Goal: Task Accomplishment & Management: Manage account settings

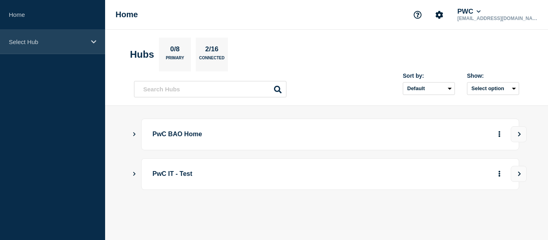
click at [90, 45] on div "Select Hub" at bounding box center [52, 42] width 105 height 24
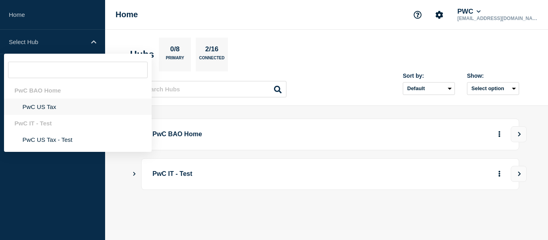
click at [40, 108] on li "PwC US Tax" at bounding box center [78, 107] width 148 height 16
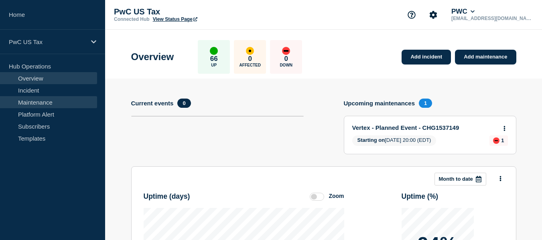
click at [44, 102] on link "Maintenance" at bounding box center [48, 102] width 97 height 12
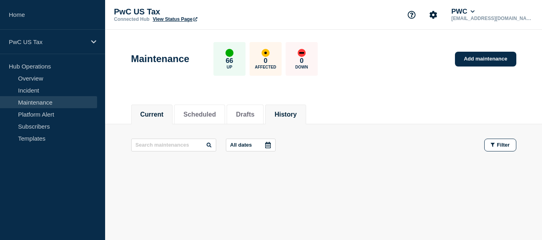
click at [296, 113] on button "History" at bounding box center [285, 114] width 22 height 7
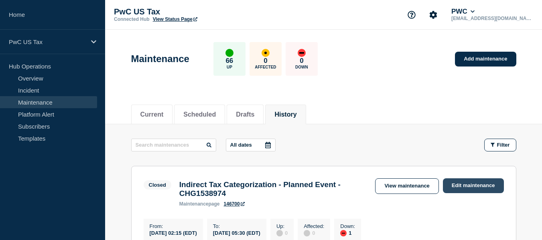
click at [471, 182] on link "Edit maintenance" at bounding box center [473, 185] width 61 height 15
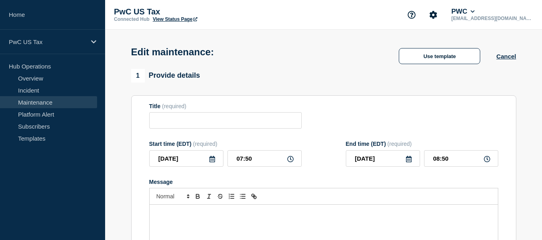
type input "Indirect Tax Categorization - Planned Event - CHG1538974"
type input "02:15"
type input "05:30"
checkbox input "false"
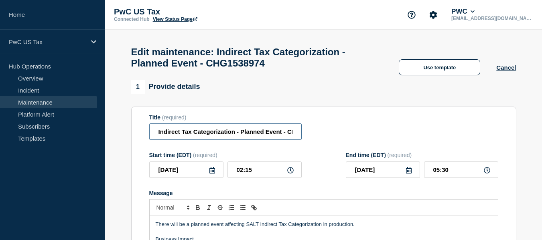
click at [264, 136] on input "Indirect Tax Categorization - Planned Event - CHG1538974" at bounding box center [225, 132] width 152 height 16
type input "Indirect Tax Categorization - Planned Event - CHG1538974 - Completed"
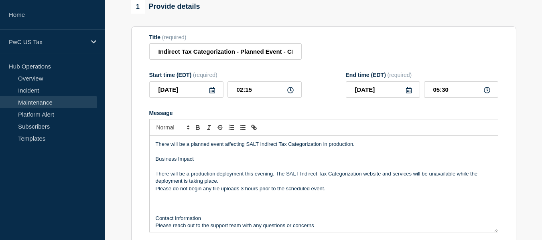
scroll to position [96, 0]
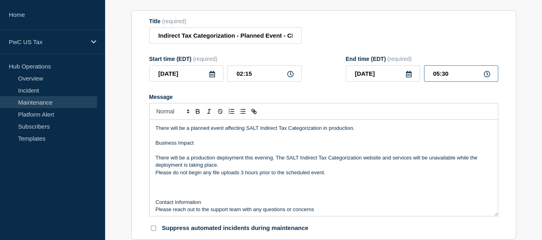
click at [438, 78] on input "05:30" at bounding box center [461, 73] width 74 height 16
type input "07:45"
click at [275, 41] on input "Indirect Tax Categorization - Planned Event - CHG1538974 - Completed" at bounding box center [225, 35] width 152 height 16
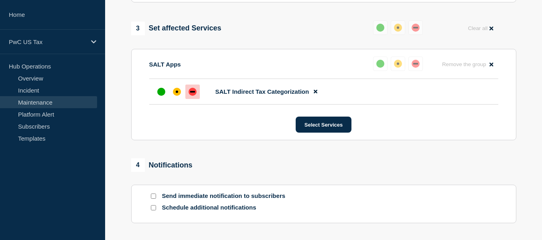
scroll to position [417, 0]
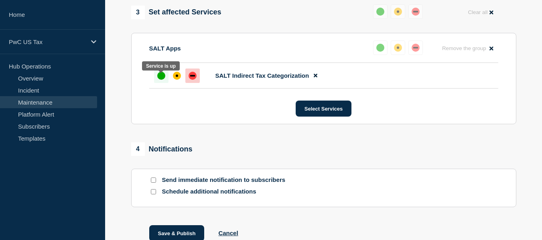
click at [160, 80] on div "up" at bounding box center [161, 76] width 8 height 8
click at [154, 183] on input "Send immediate notification to subscribers" at bounding box center [153, 180] width 5 height 5
checkbox input "true"
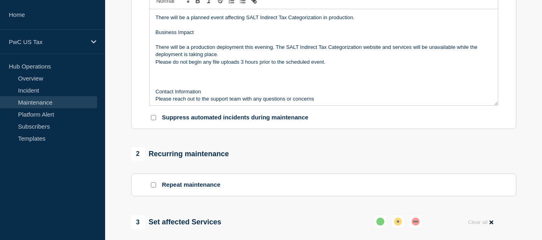
click at [535, 55] on section "1 Provide details Title (required) Indirect Tax Categorization - Planned Event …" at bounding box center [323, 172] width 437 height 599
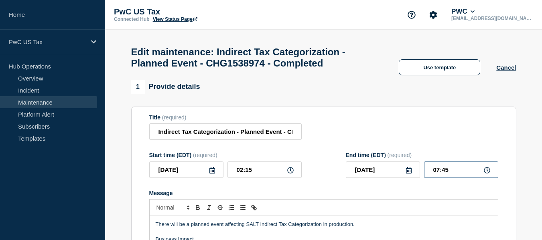
click at [450, 172] on input "07:45" at bounding box center [461, 170] width 74 height 16
type input "07:50"
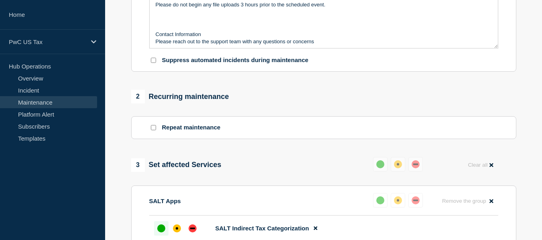
scroll to position [474, 0]
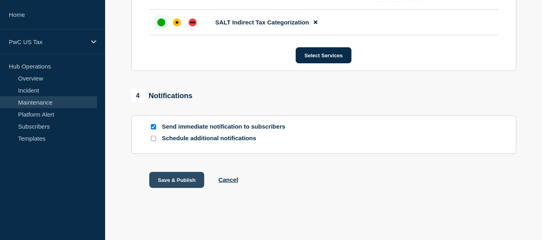
click at [171, 180] on button "Save & Publish" at bounding box center [176, 180] width 55 height 16
